Goal: Task Accomplishment & Management: Complete application form

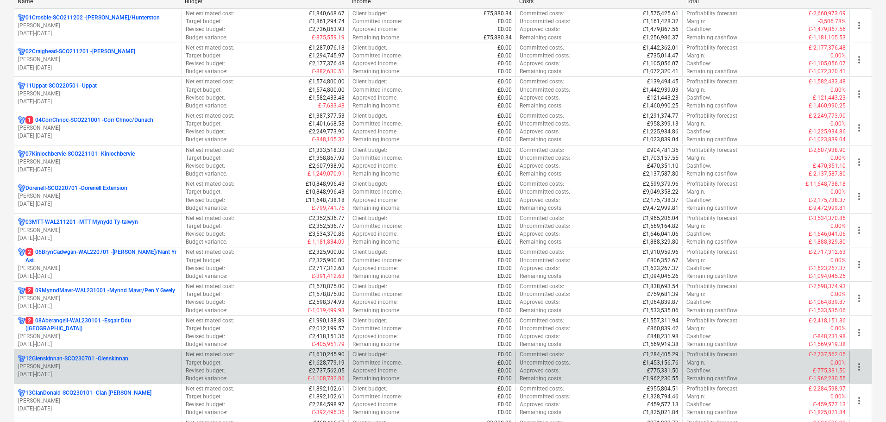
scroll to position [232, 0]
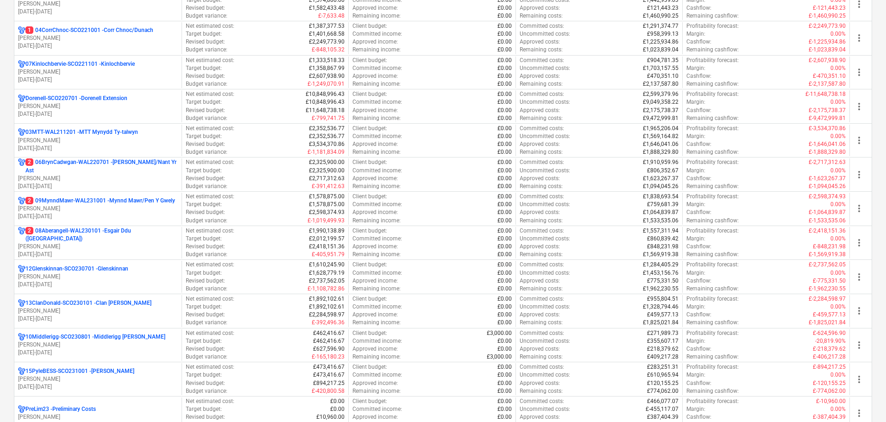
click at [113, 279] on p "[PERSON_NAME]" at bounding box center [98, 277] width 160 height 8
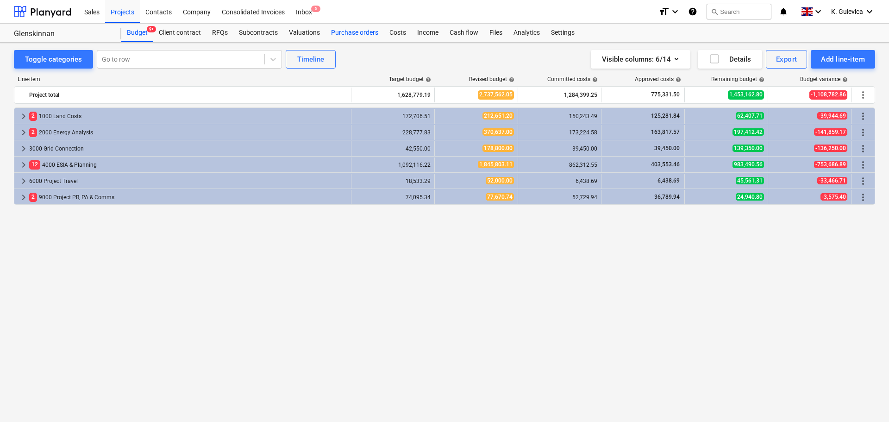
click at [330, 31] on div "Purchase orders" at bounding box center [355, 33] width 58 height 19
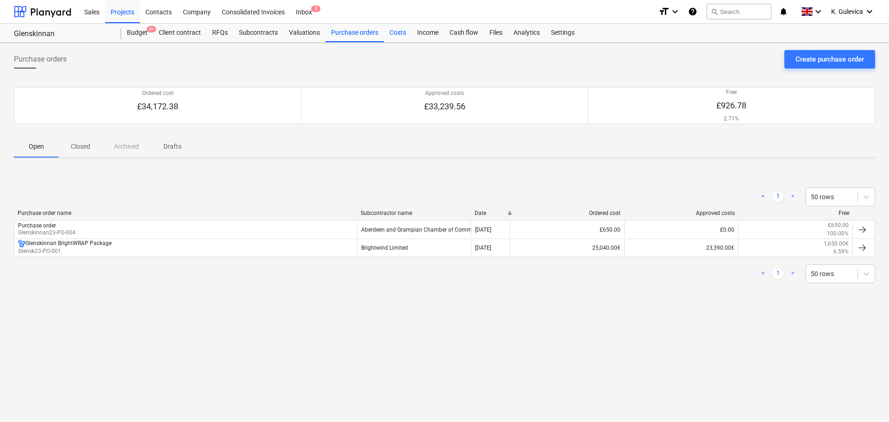
drag, startPoint x: 391, startPoint y: 29, endPoint x: 556, endPoint y: 31, distance: 164.5
click at [392, 29] on div "Costs" at bounding box center [398, 33] width 28 height 19
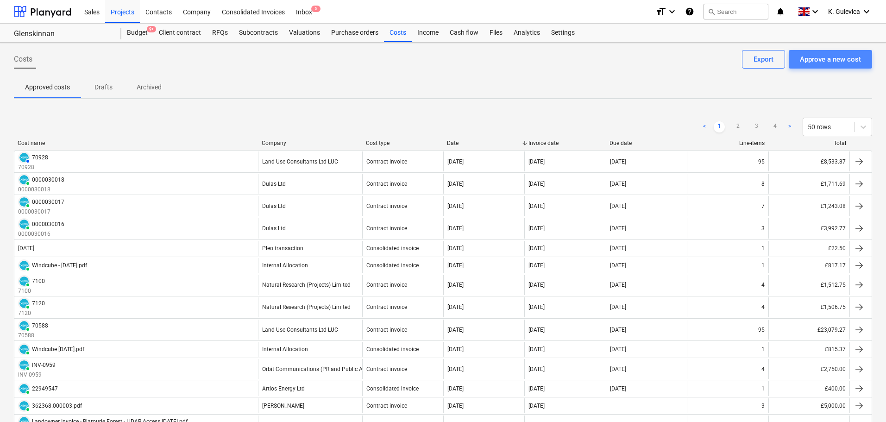
click at [846, 61] on div "Approve a new cost" at bounding box center [830, 59] width 61 height 12
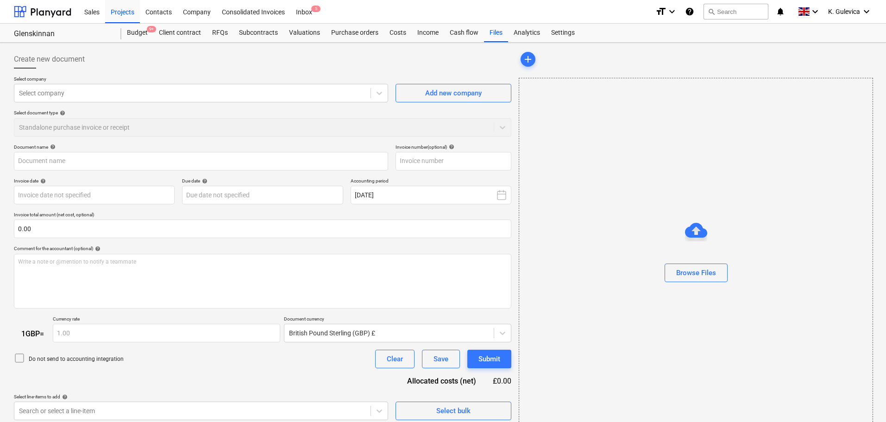
type input "Invoice INV-ECQ3-2025844.pdf"
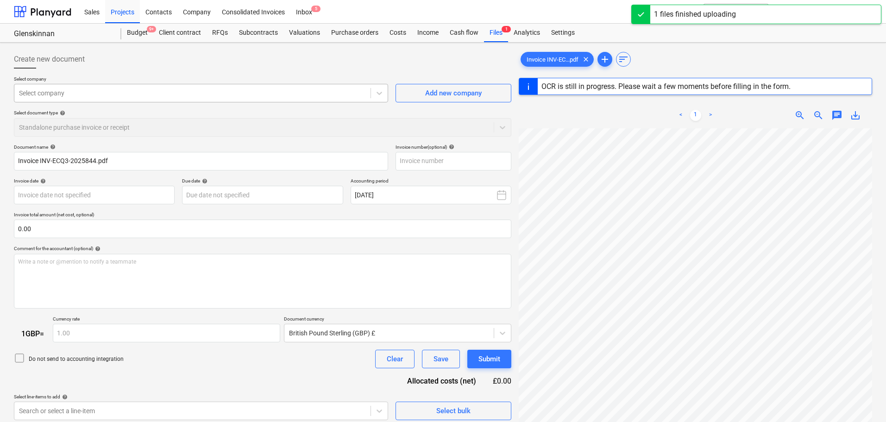
click at [101, 98] on div "Select company" at bounding box center [192, 93] width 356 height 13
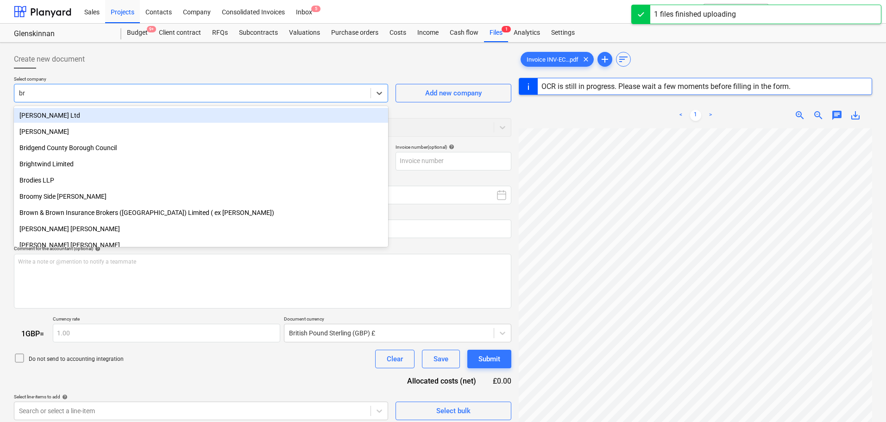
type input "bri"
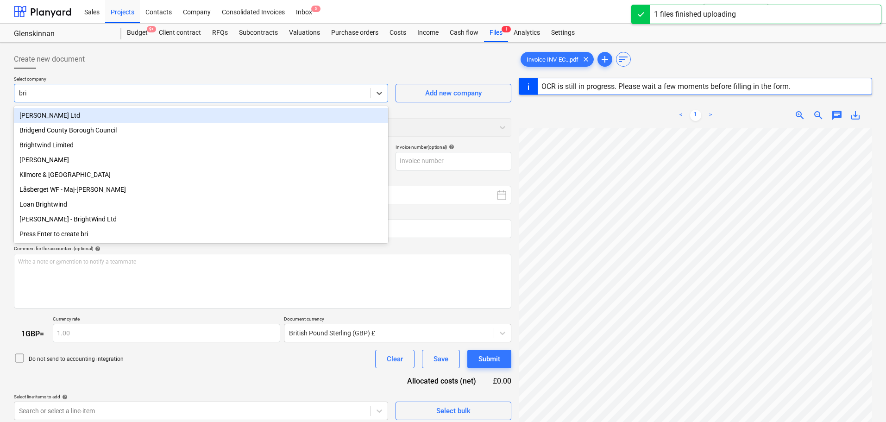
type input "INV-ECQ3-2025844"
type input "[DATE]"
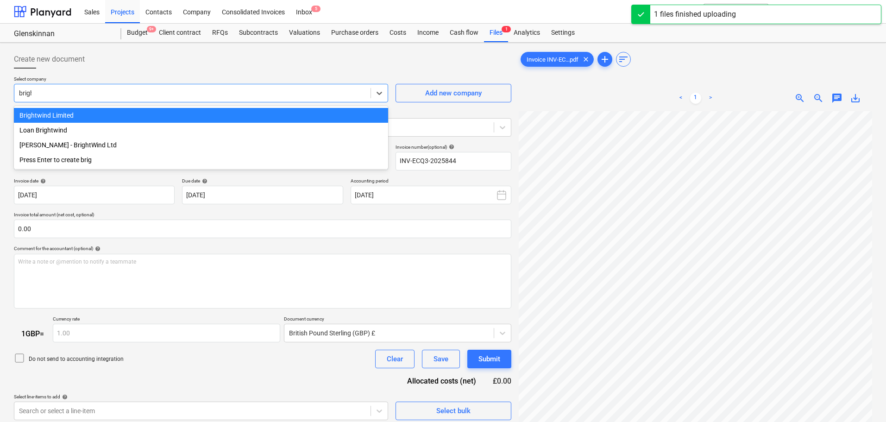
type input "bright"
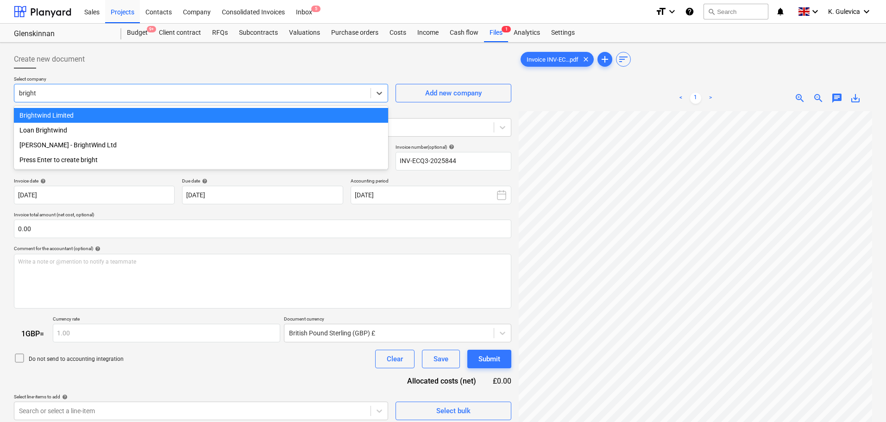
click at [101, 111] on div "Brightwind Limited" at bounding box center [201, 115] width 374 height 15
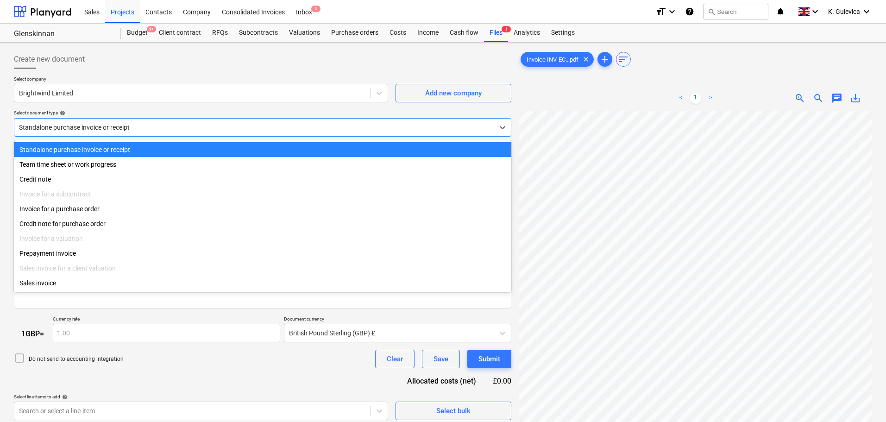
click at [146, 132] on div at bounding box center [254, 127] width 470 height 9
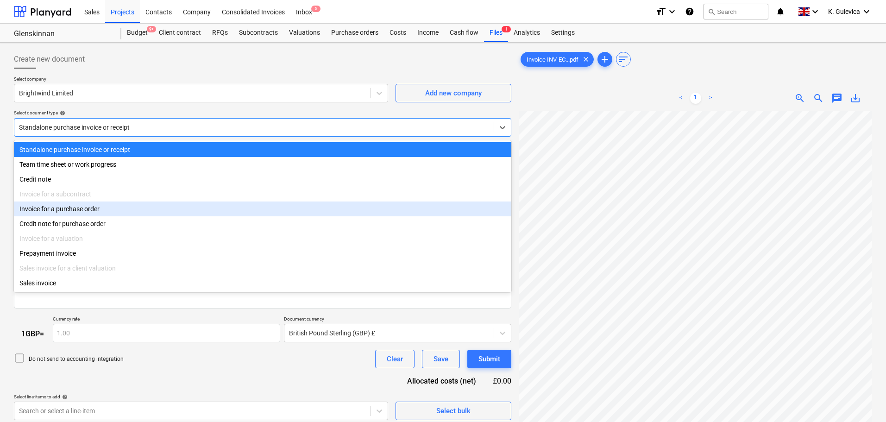
click at [95, 213] on div "Invoice for a purchase order" at bounding box center [263, 209] width 498 height 15
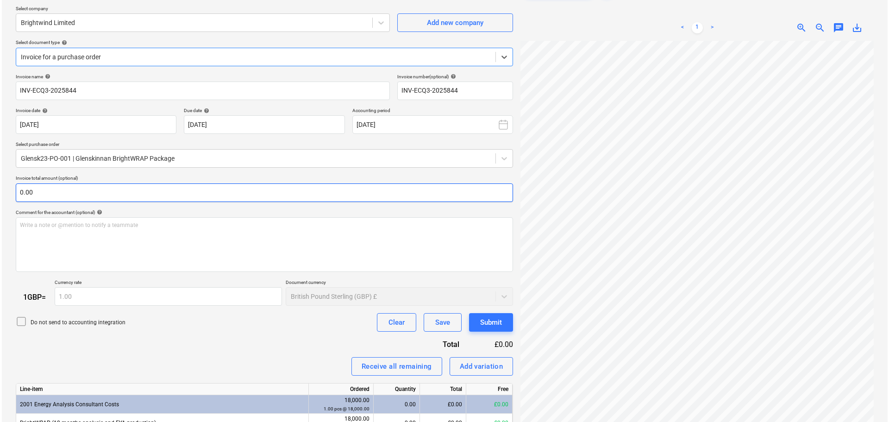
scroll to position [155, 0]
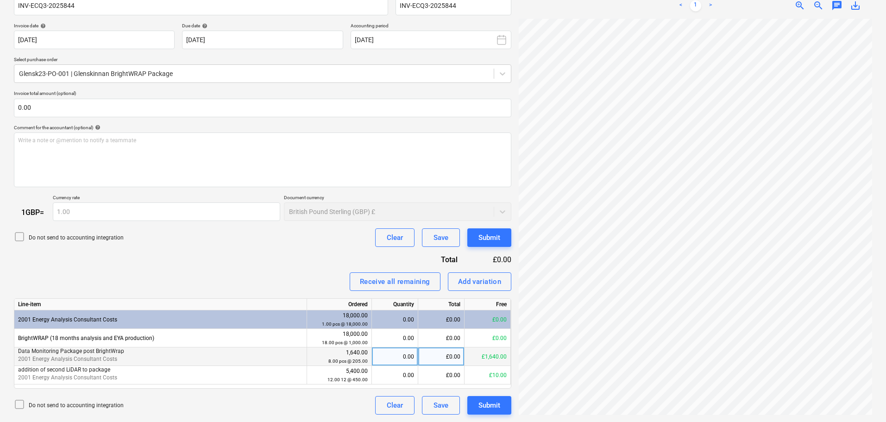
click at [402, 360] on div "0.00" at bounding box center [395, 356] width 38 height 19
type input "3"
click at [486, 407] on div "Submit" at bounding box center [490, 405] width 22 height 12
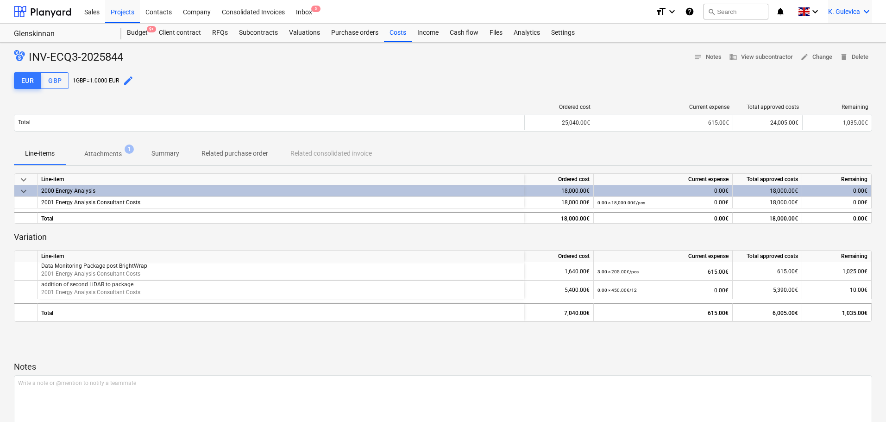
click at [850, 12] on span "K. Gulevica" at bounding box center [844, 11] width 32 height 7
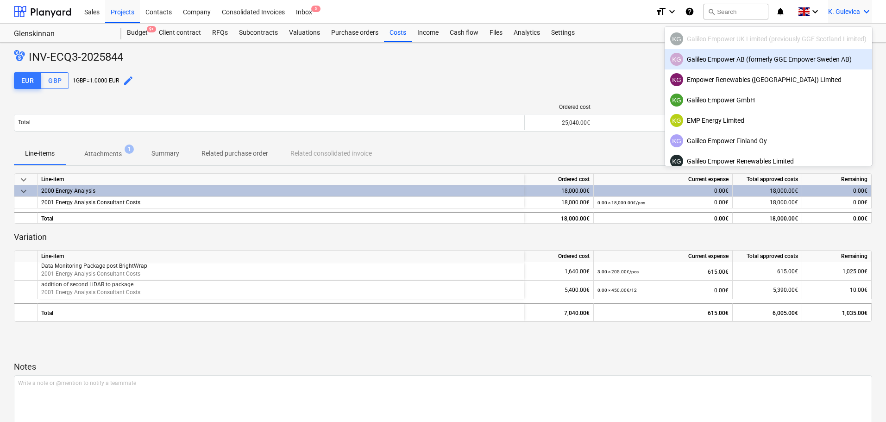
click at [726, 54] on div "KG Galileo Empower AB (formerly GGE Empower Sweden AB)" at bounding box center [768, 59] width 196 height 13
